Goal: Communication & Community: Connect with others

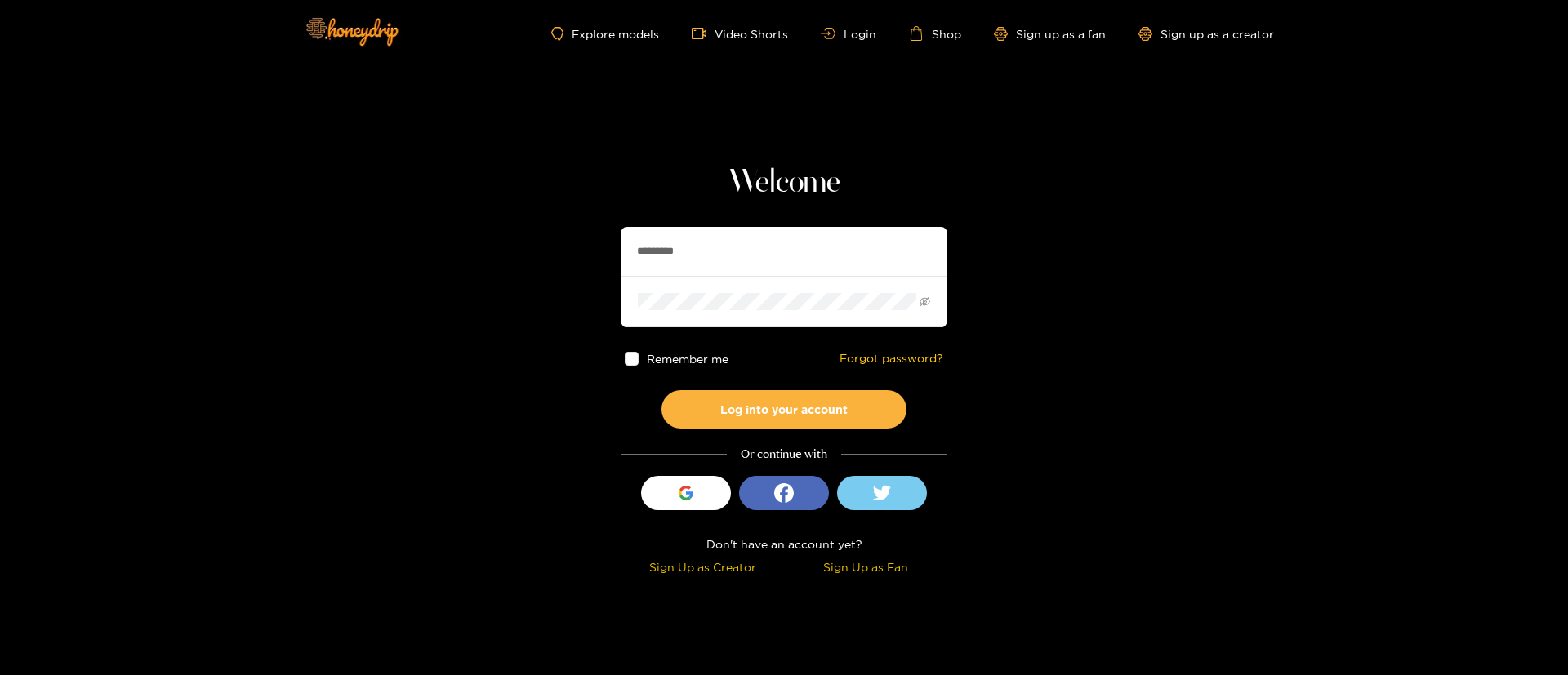
click at [707, 249] on input "*********" at bounding box center [784, 251] width 327 height 49
type input "********"
click at [764, 415] on button "Log into your account" at bounding box center [784, 409] width 245 height 38
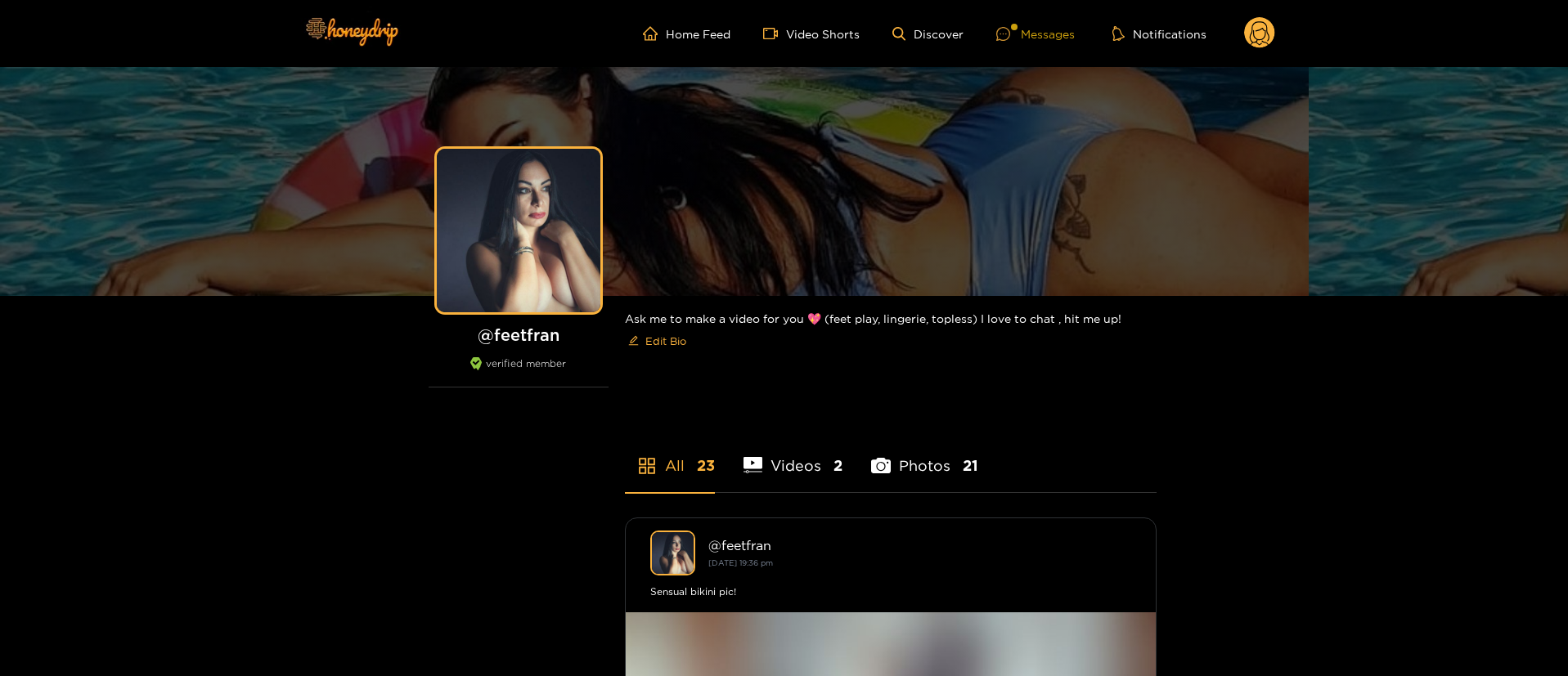
click at [1041, 26] on div "Messages" at bounding box center [1036, 33] width 79 height 18
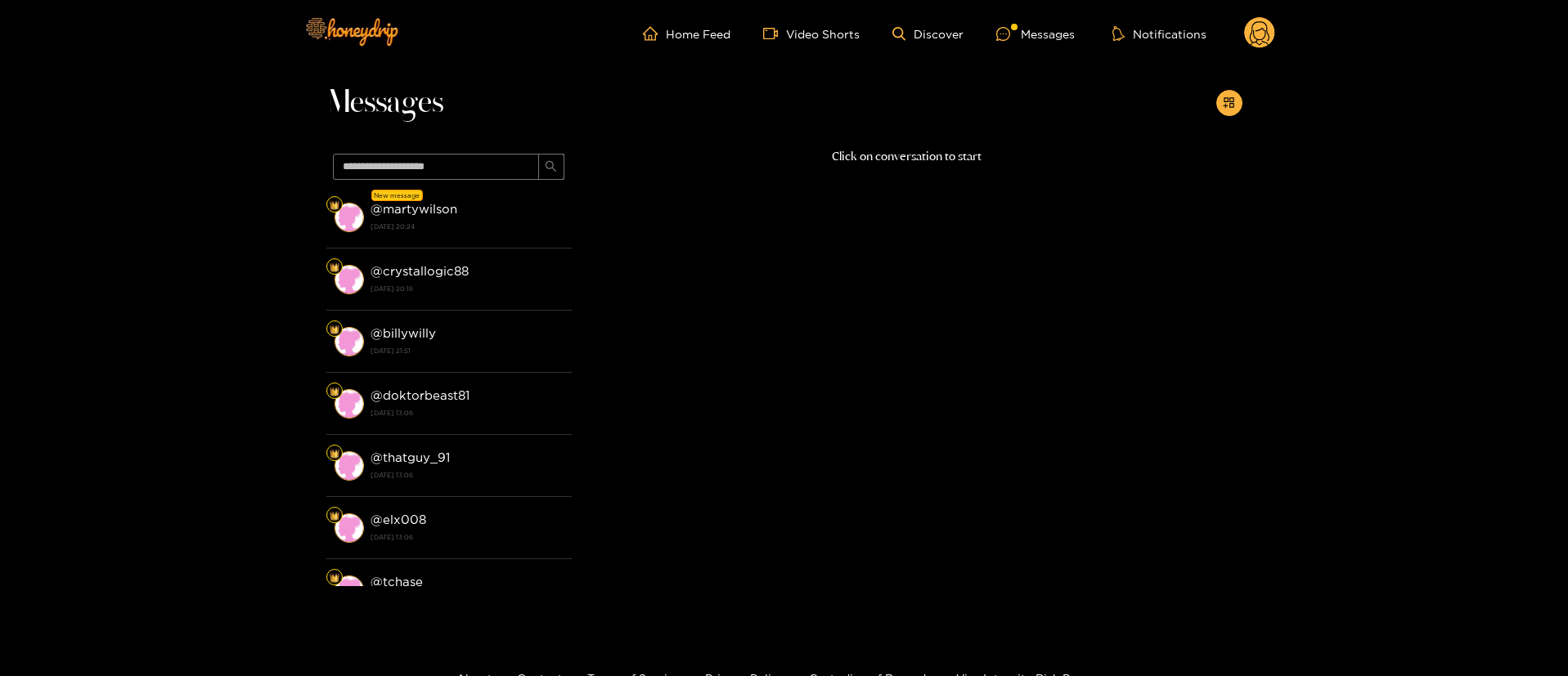
click at [524, 238] on li "New message @ martywilson 27 August 2025 20:24" at bounding box center [448, 218] width 245 height 62
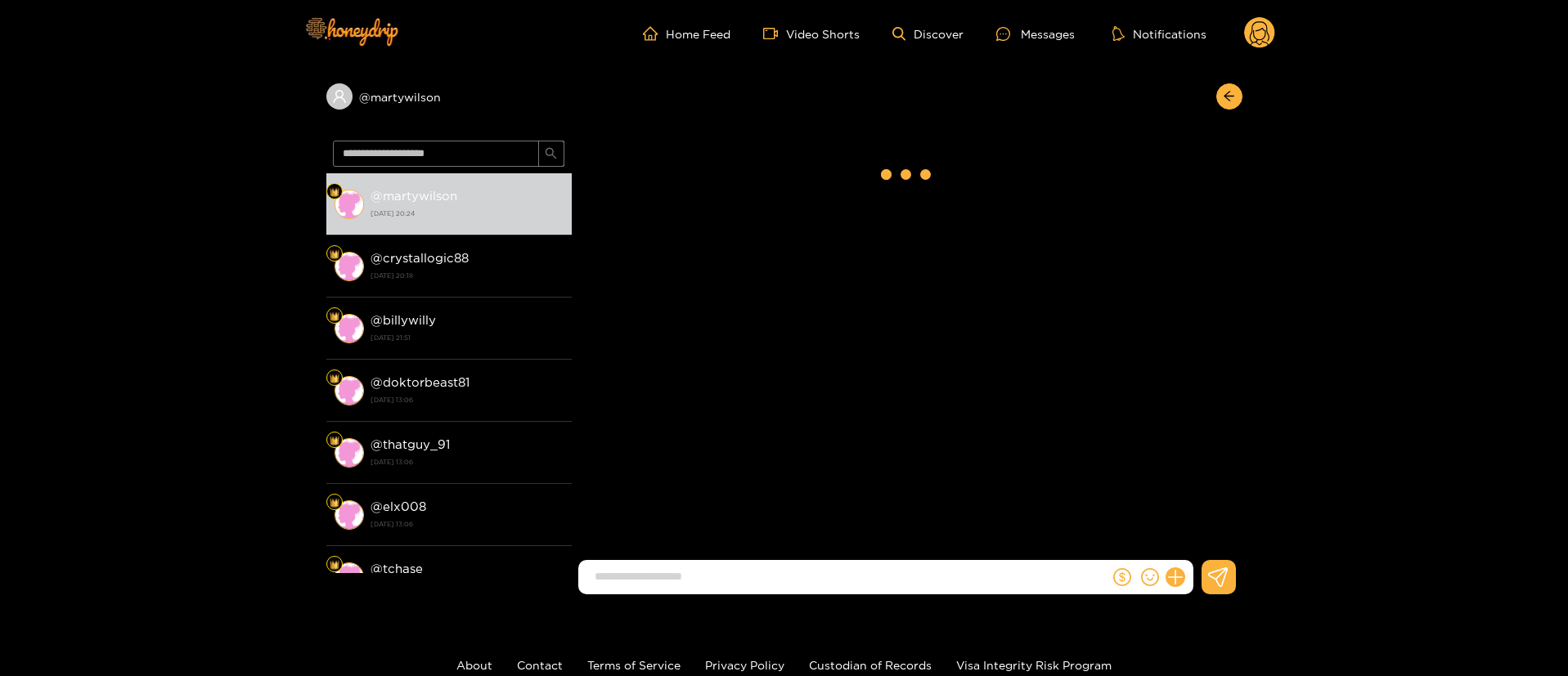
click at [912, 586] on input at bounding box center [848, 576] width 523 height 27
click at [908, 577] on input at bounding box center [848, 576] width 523 height 27
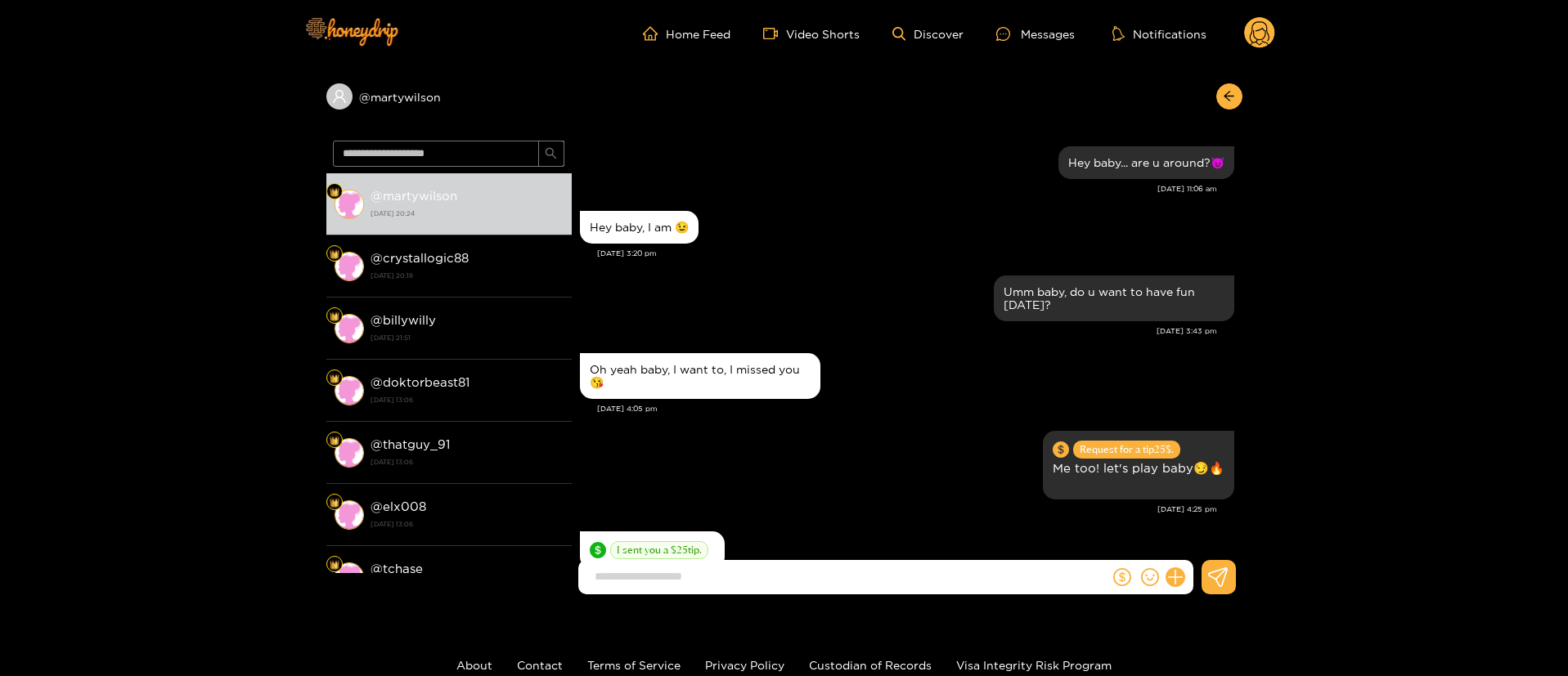
scroll to position [1598, 0]
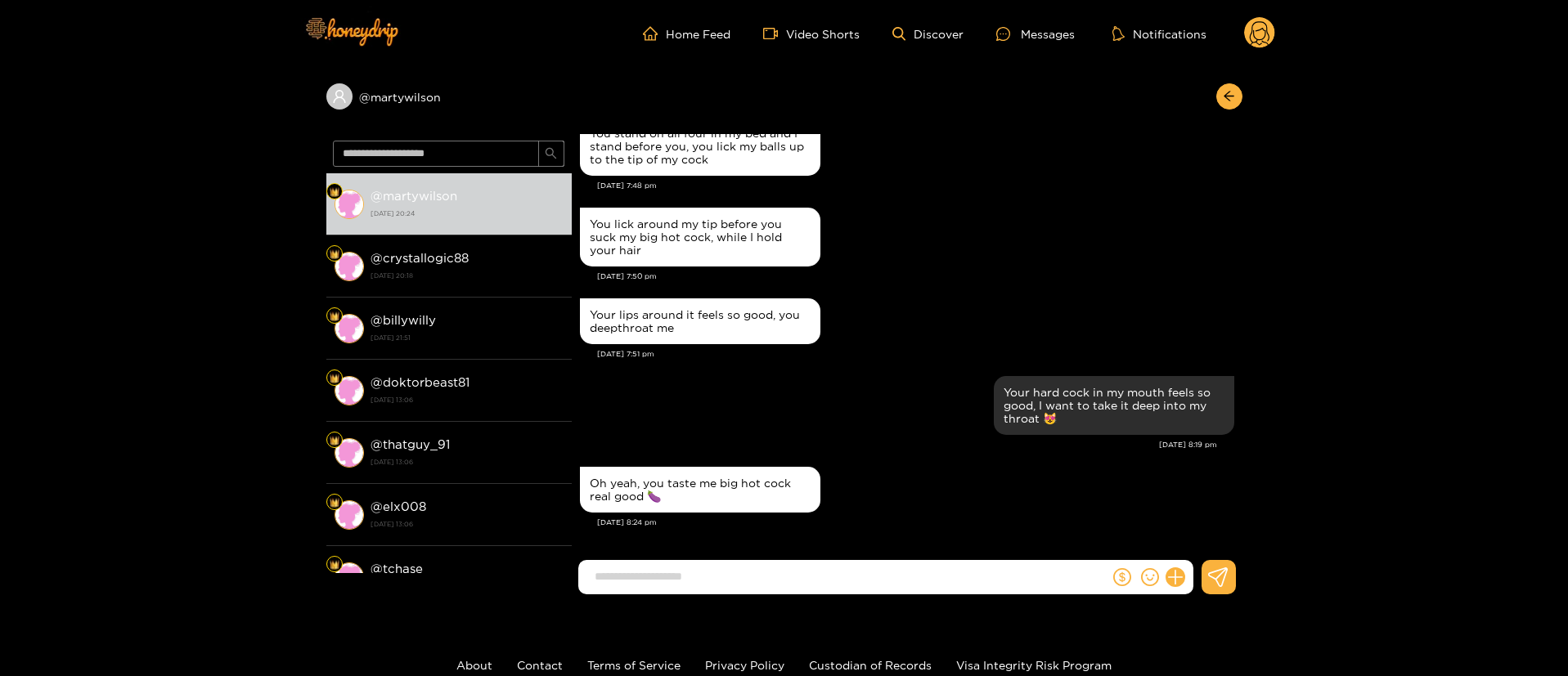
click at [908, 577] on input at bounding box center [848, 576] width 523 height 27
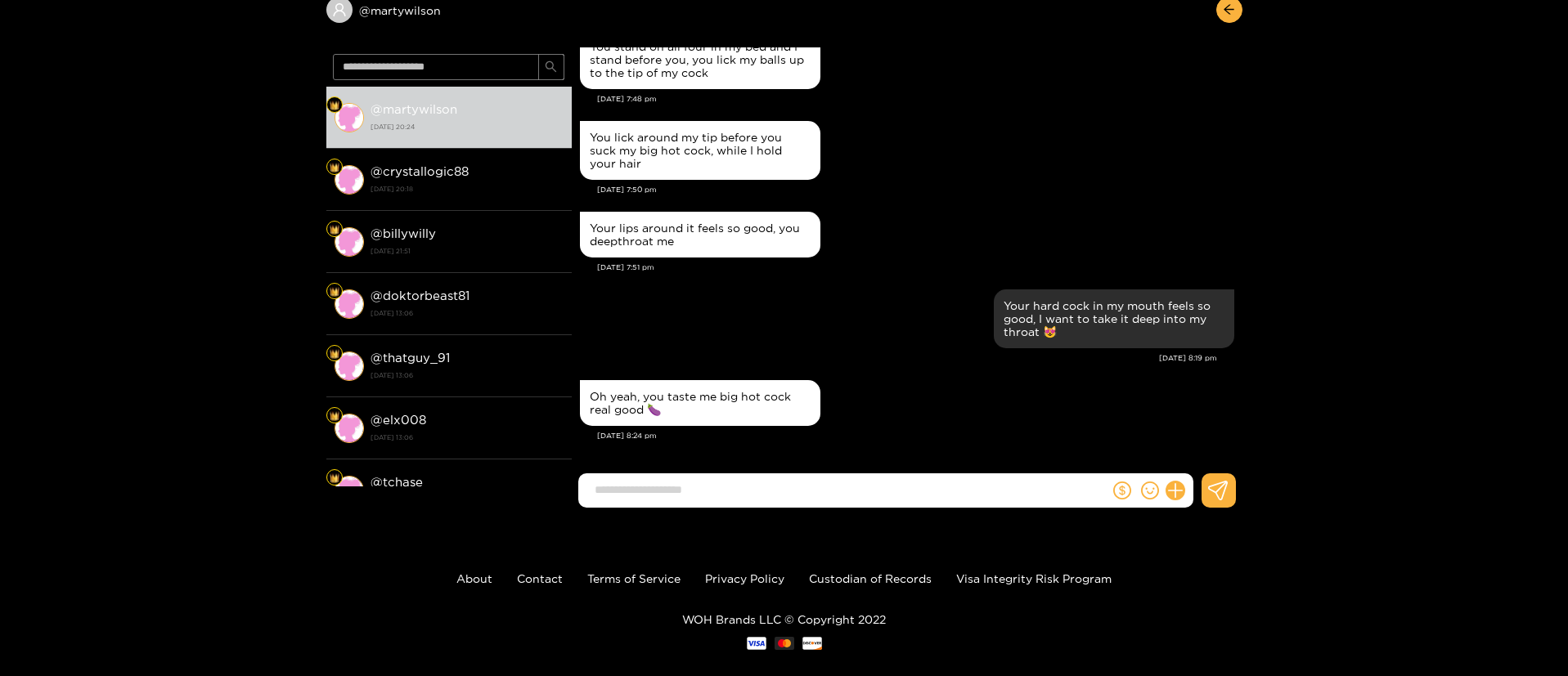
scroll to position [110, 0]
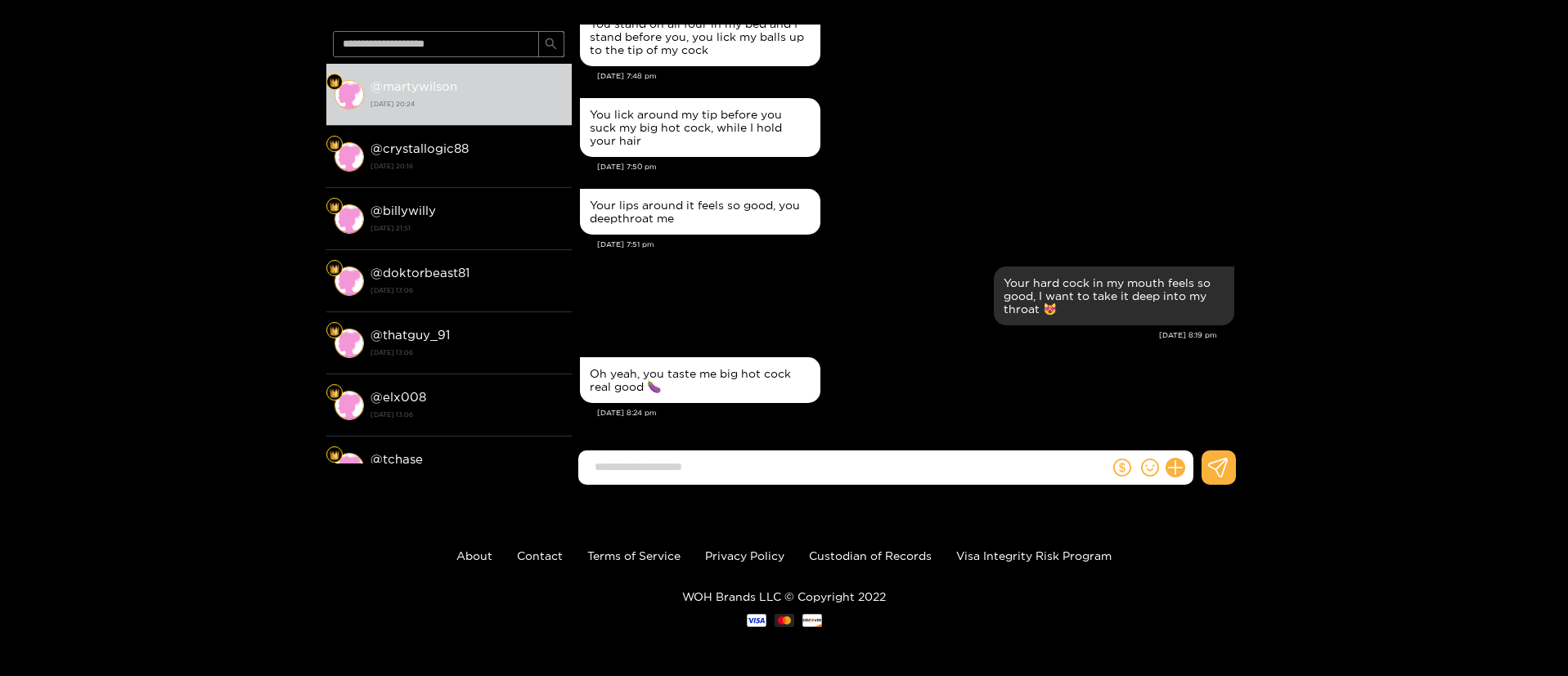
click at [871, 406] on div "Oh yeah, you taste me big hot cock real good 🍆" at bounding box center [907, 380] width 654 height 54
click at [746, 467] on input at bounding box center [848, 467] width 523 height 27
drag, startPoint x: 1064, startPoint y: 583, endPoint x: 1079, endPoint y: 581, distance: 15.1
click at [1066, 583] on footer "About Contact Terms of Service Privacy Policy Custodian of Records Visa Integri…" at bounding box center [784, 586] width 1568 height 178
click at [1055, 674] on footer "About Contact Terms of Service Privacy Policy Custodian of Records Visa Integri…" at bounding box center [784, 586] width 1568 height 178
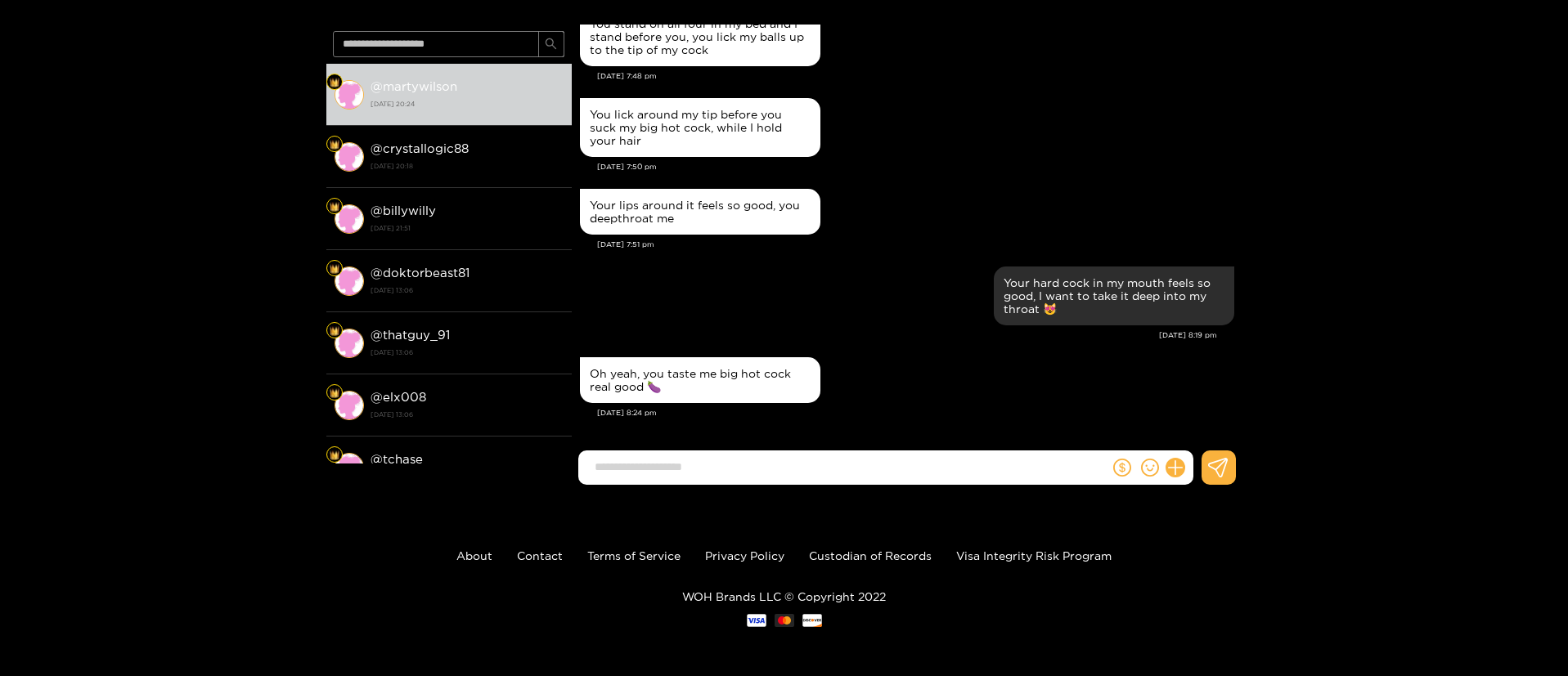
click at [768, 460] on input at bounding box center [848, 467] width 523 height 27
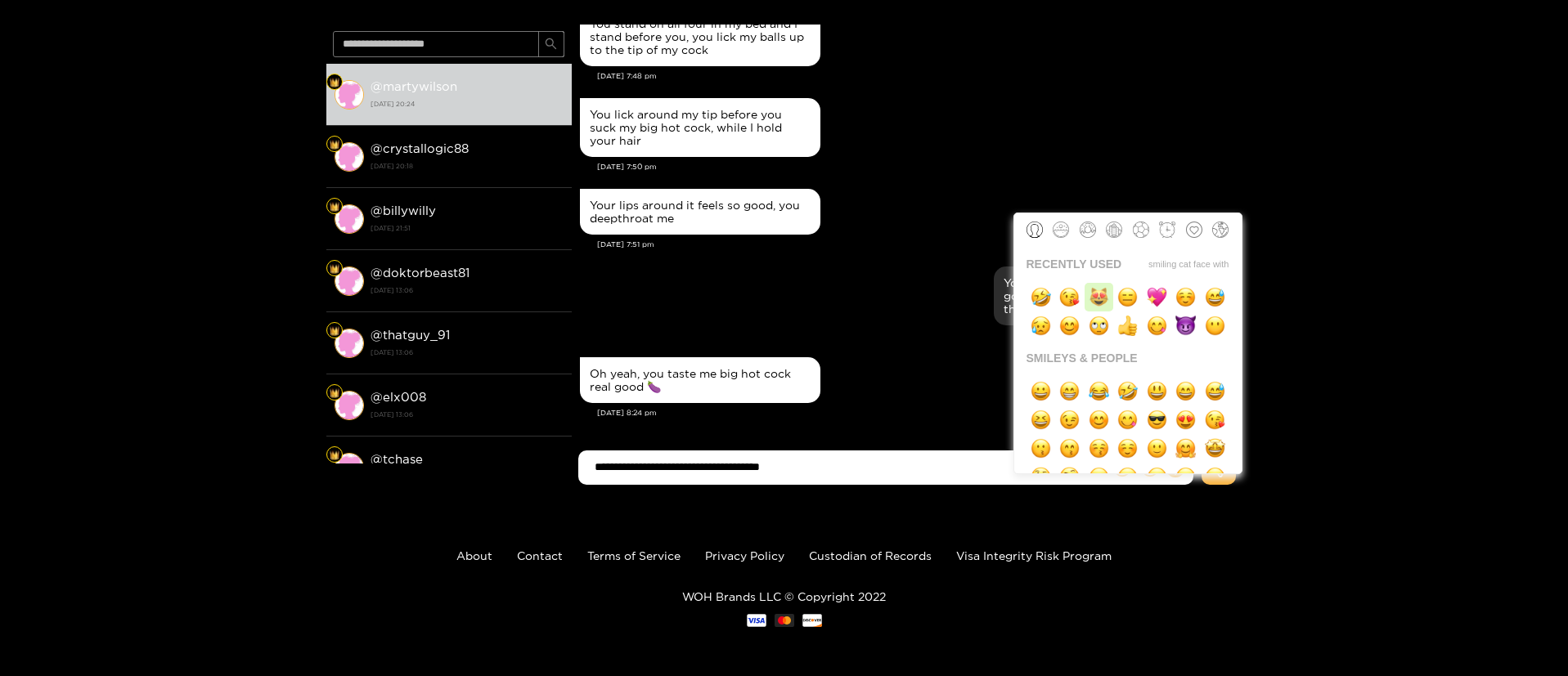
click at [1099, 297] on img "button" at bounding box center [1099, 297] width 20 height 20
type input "**********"
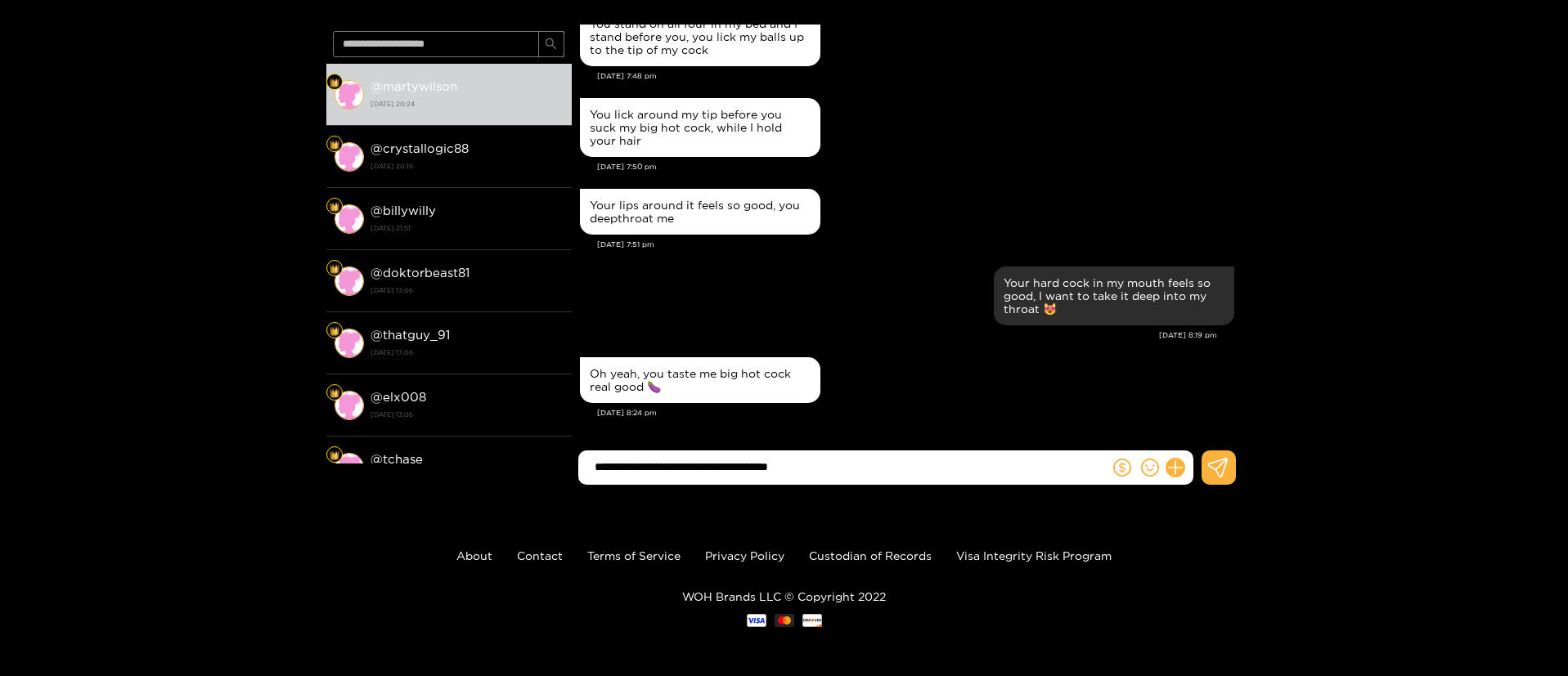
click at [910, 468] on input "**********" at bounding box center [848, 467] width 523 height 27
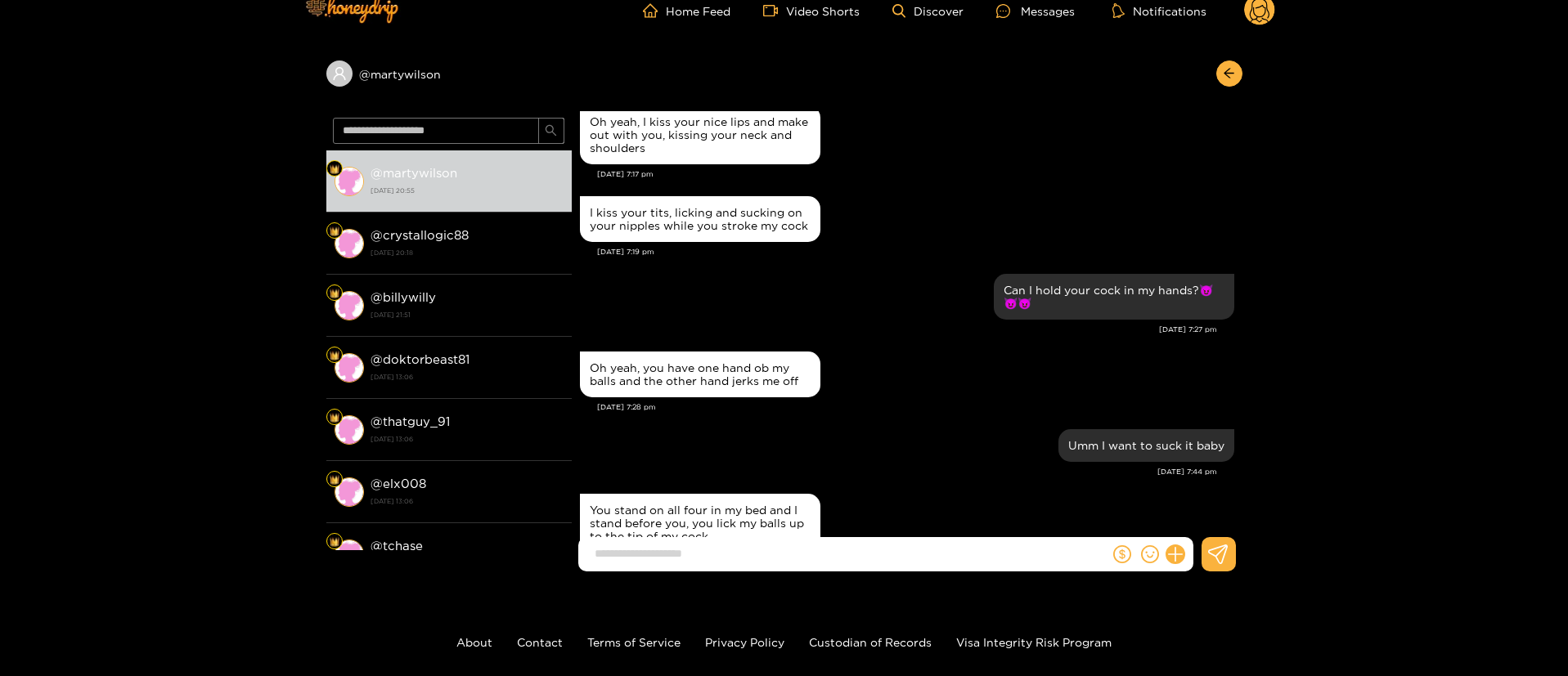
scroll to position [0, 0]
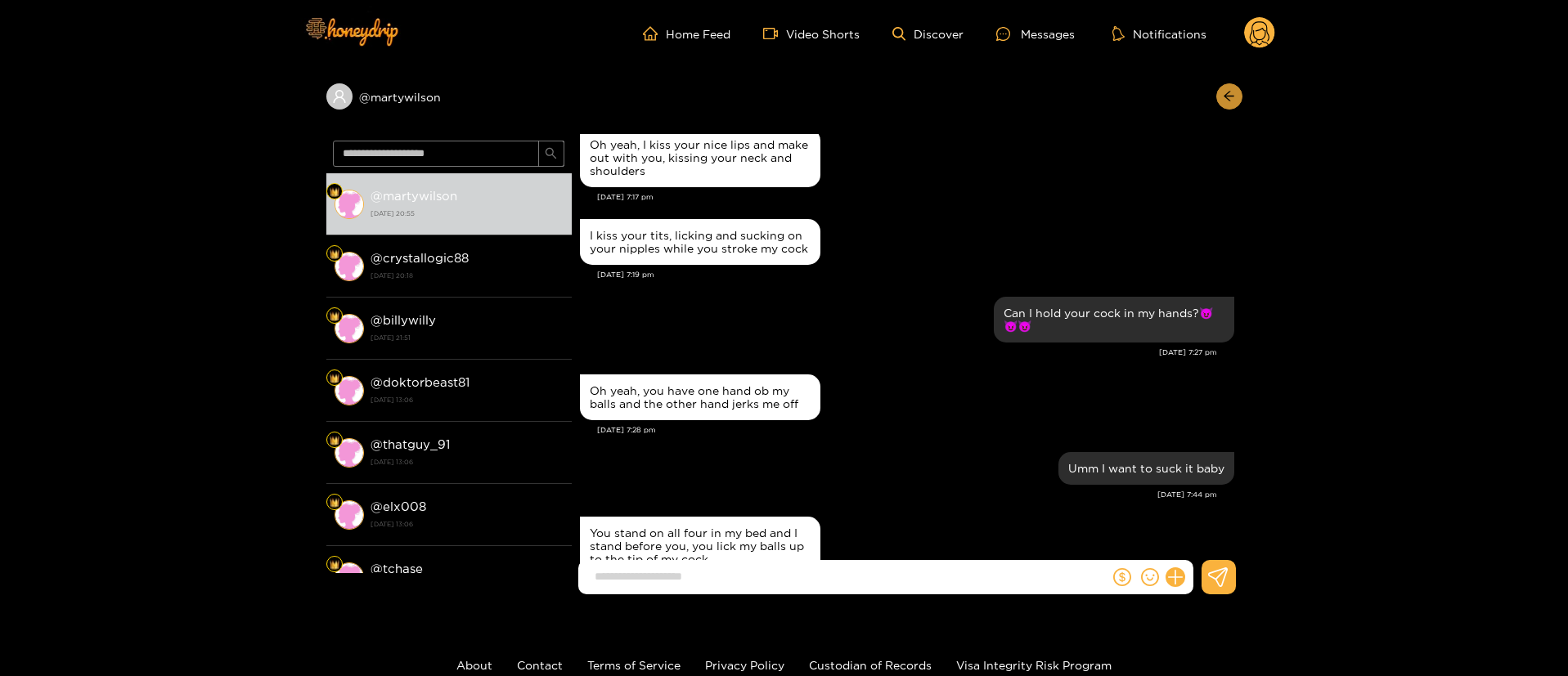
click at [1240, 95] on button "button" at bounding box center [1228, 96] width 26 height 26
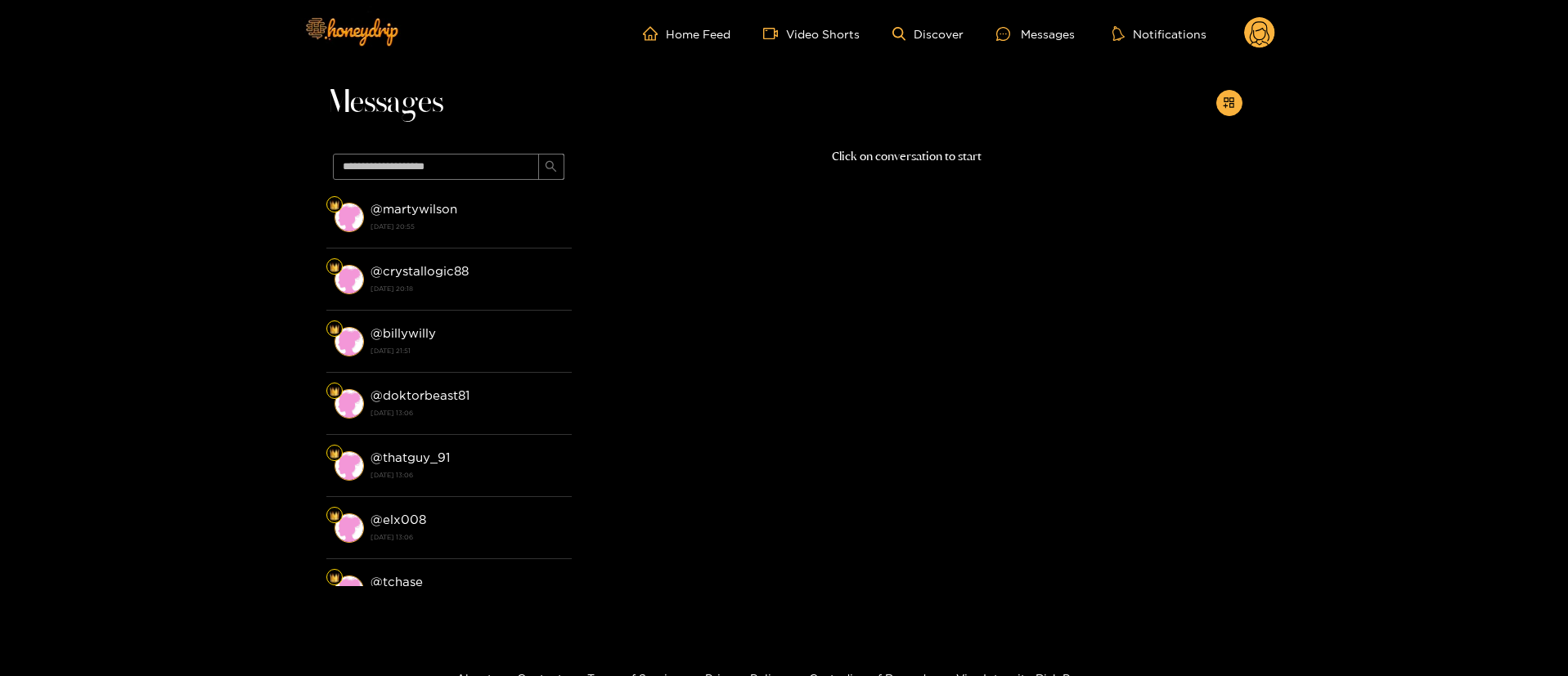
click at [1269, 22] on circle at bounding box center [1259, 33] width 31 height 31
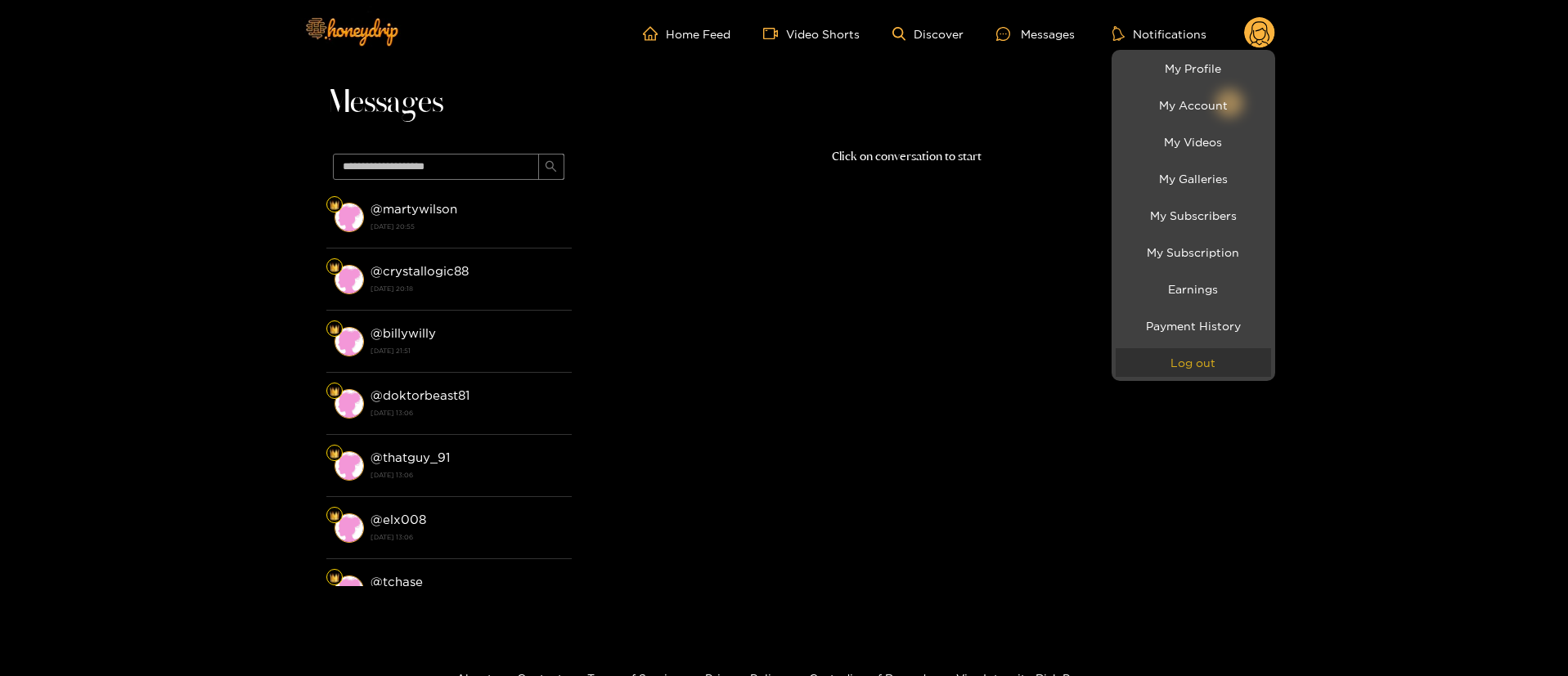
drag, startPoint x: 1212, startPoint y: 351, endPoint x: 1214, endPoint y: 343, distance: 8.2
click at [1212, 350] on button "Log out" at bounding box center [1193, 362] width 156 height 28
